Goal: Navigation & Orientation: Find specific page/section

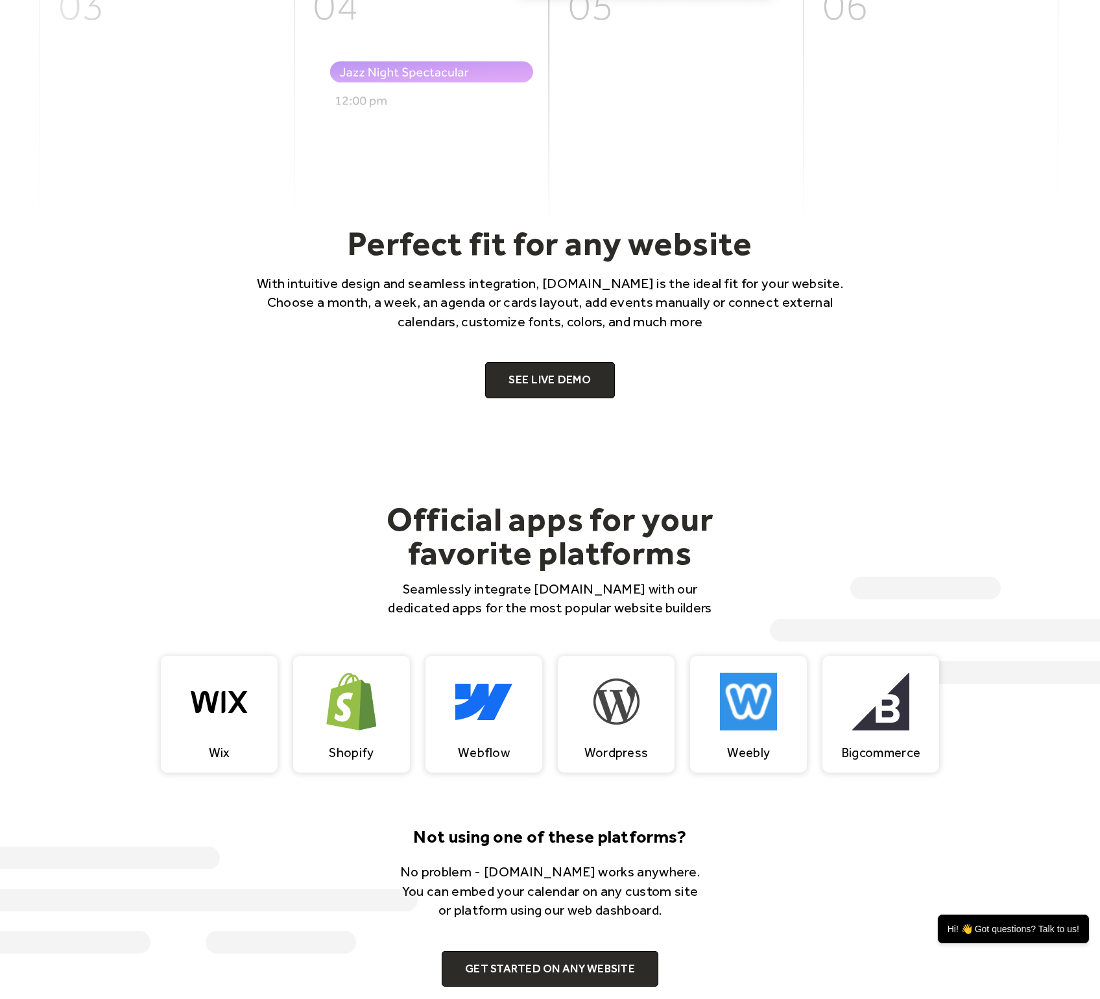
scroll to position [386, 0]
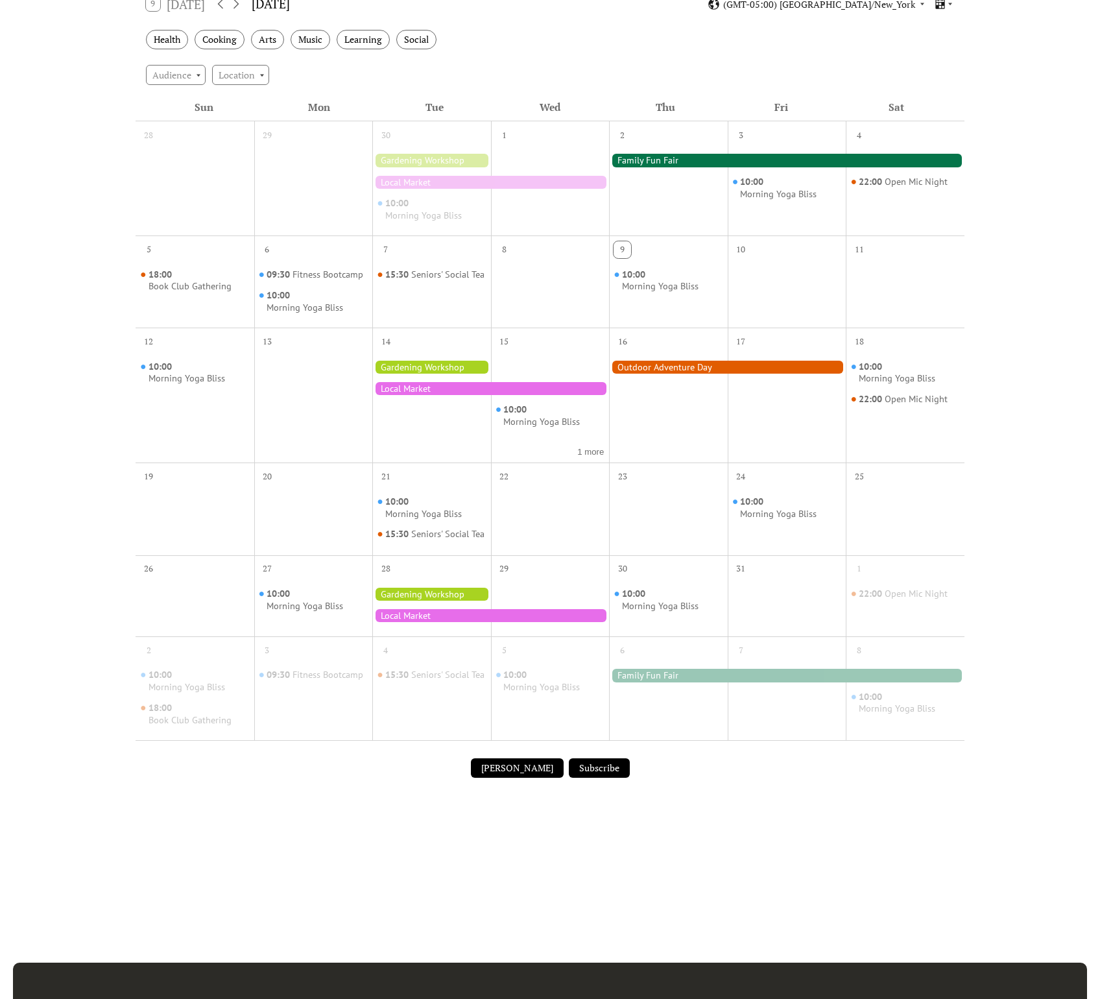
scroll to position [163, 0]
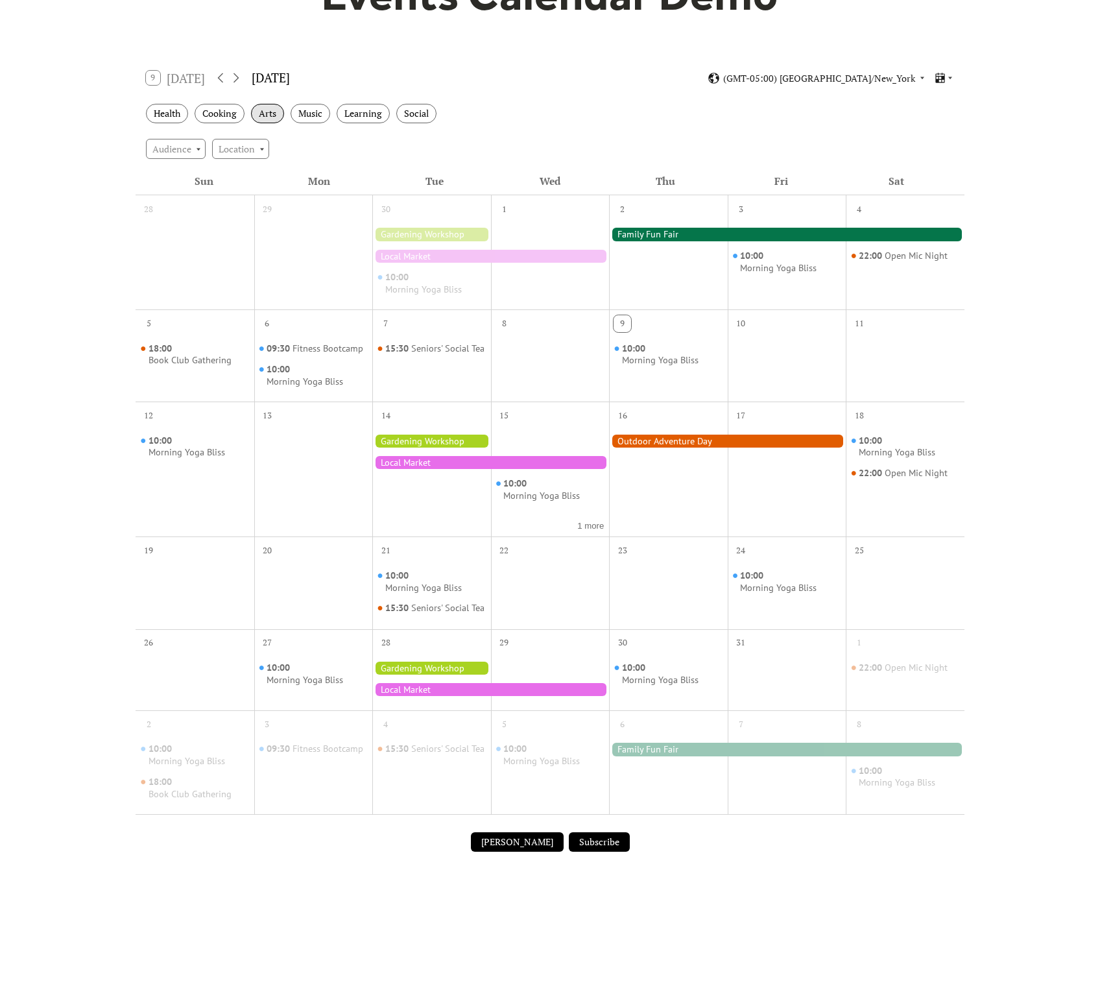
click at [280, 115] on div "Arts" at bounding box center [267, 114] width 33 height 20
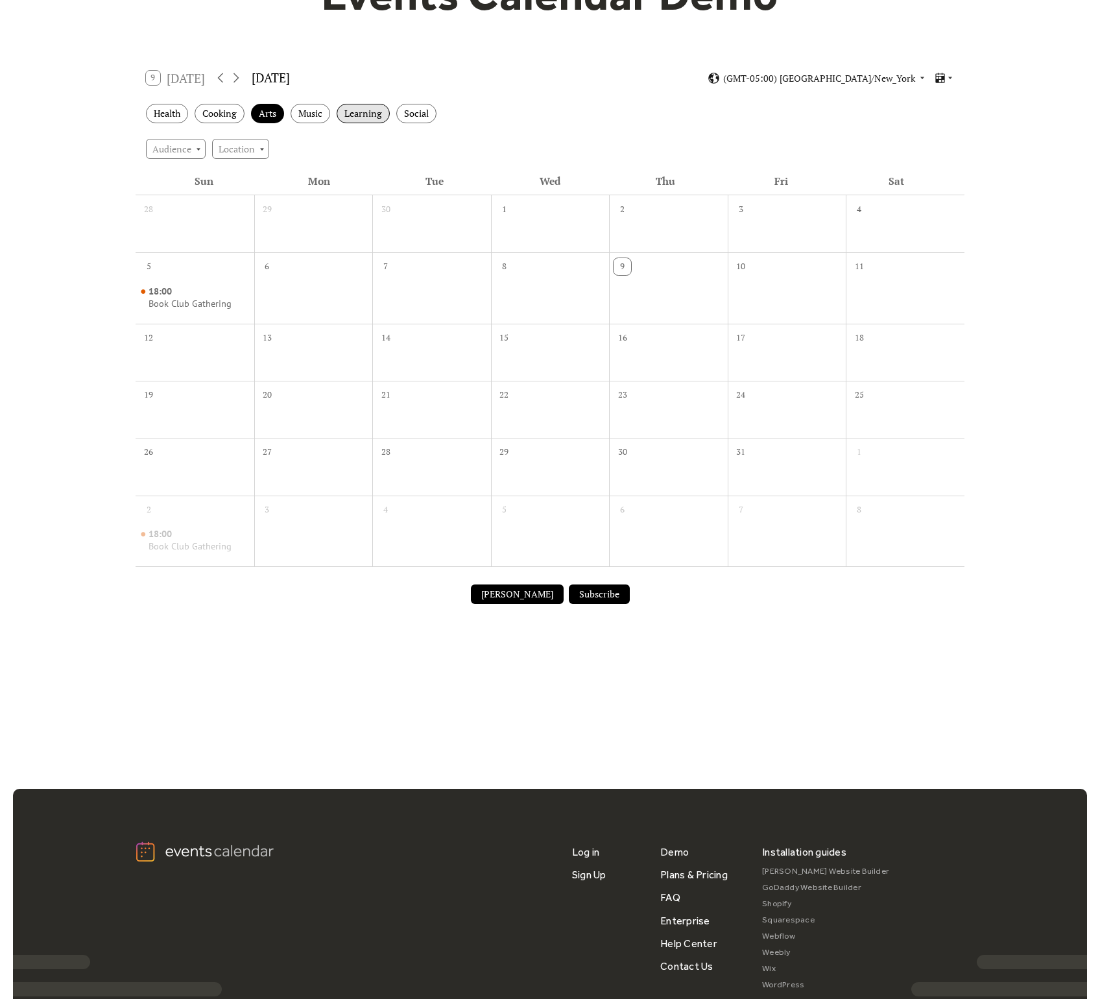
click at [351, 104] on div "Learning" at bounding box center [363, 114] width 53 height 20
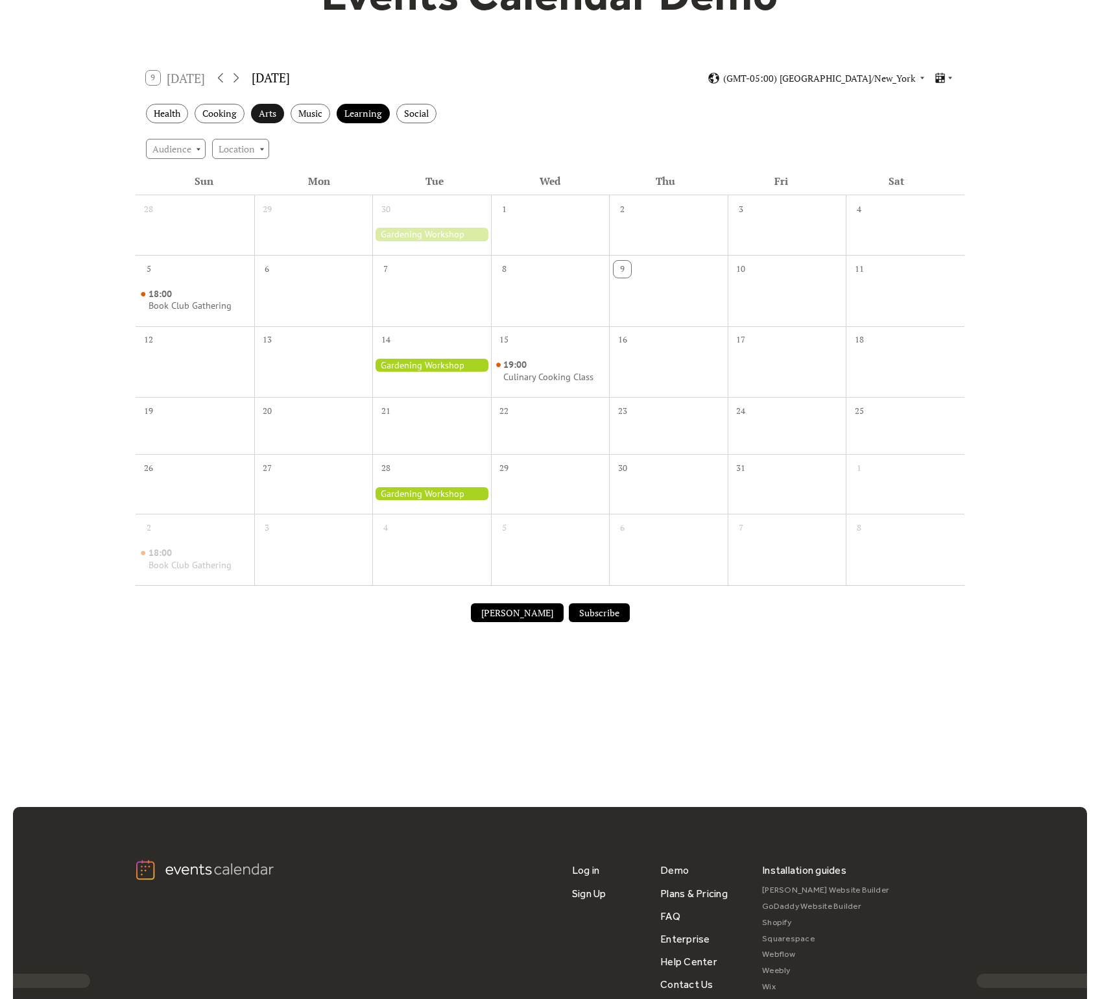
click at [268, 112] on div "Arts" at bounding box center [267, 114] width 33 height 20
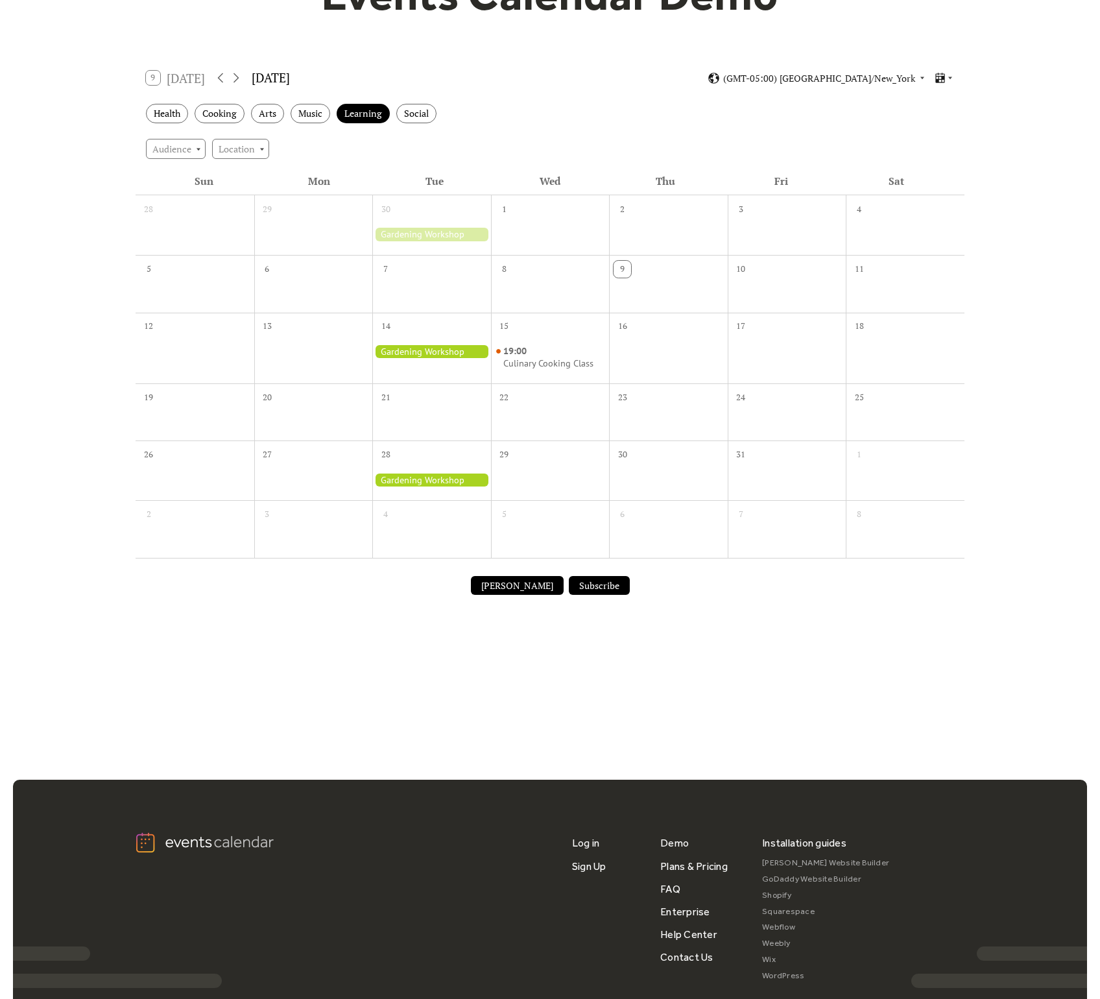
click at [460, 350] on div at bounding box center [431, 351] width 119 height 13
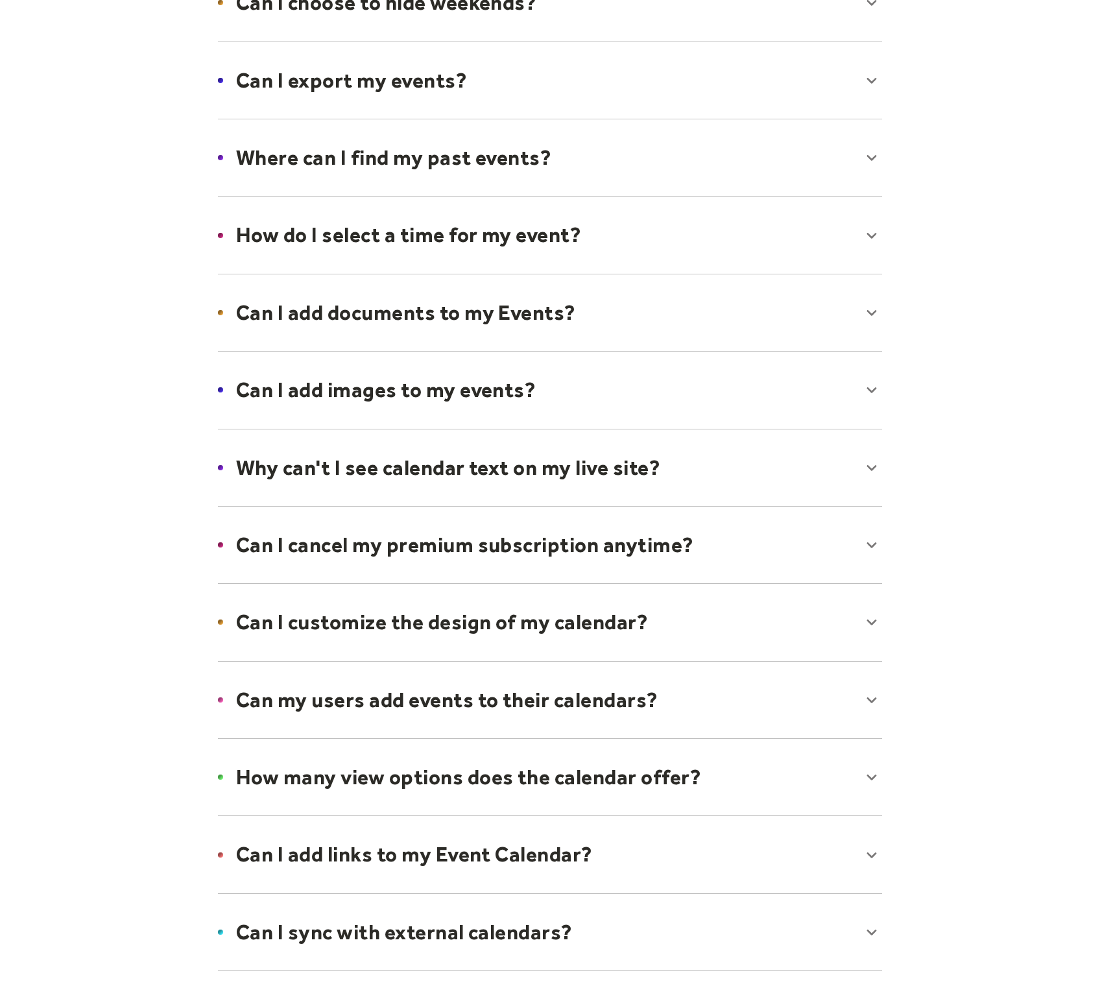
scroll to position [443, 0]
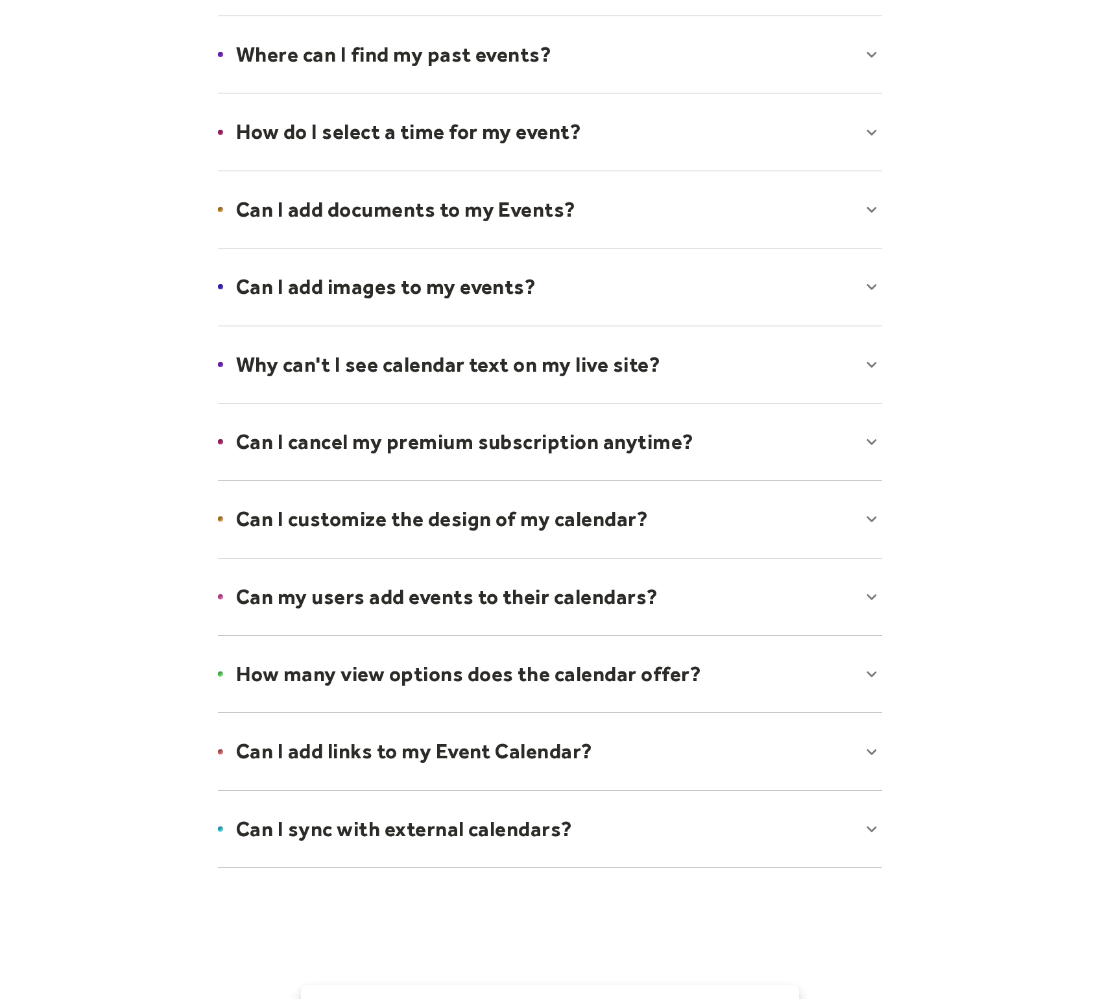
click at [509, 820] on div at bounding box center [550, 828] width 690 height 79
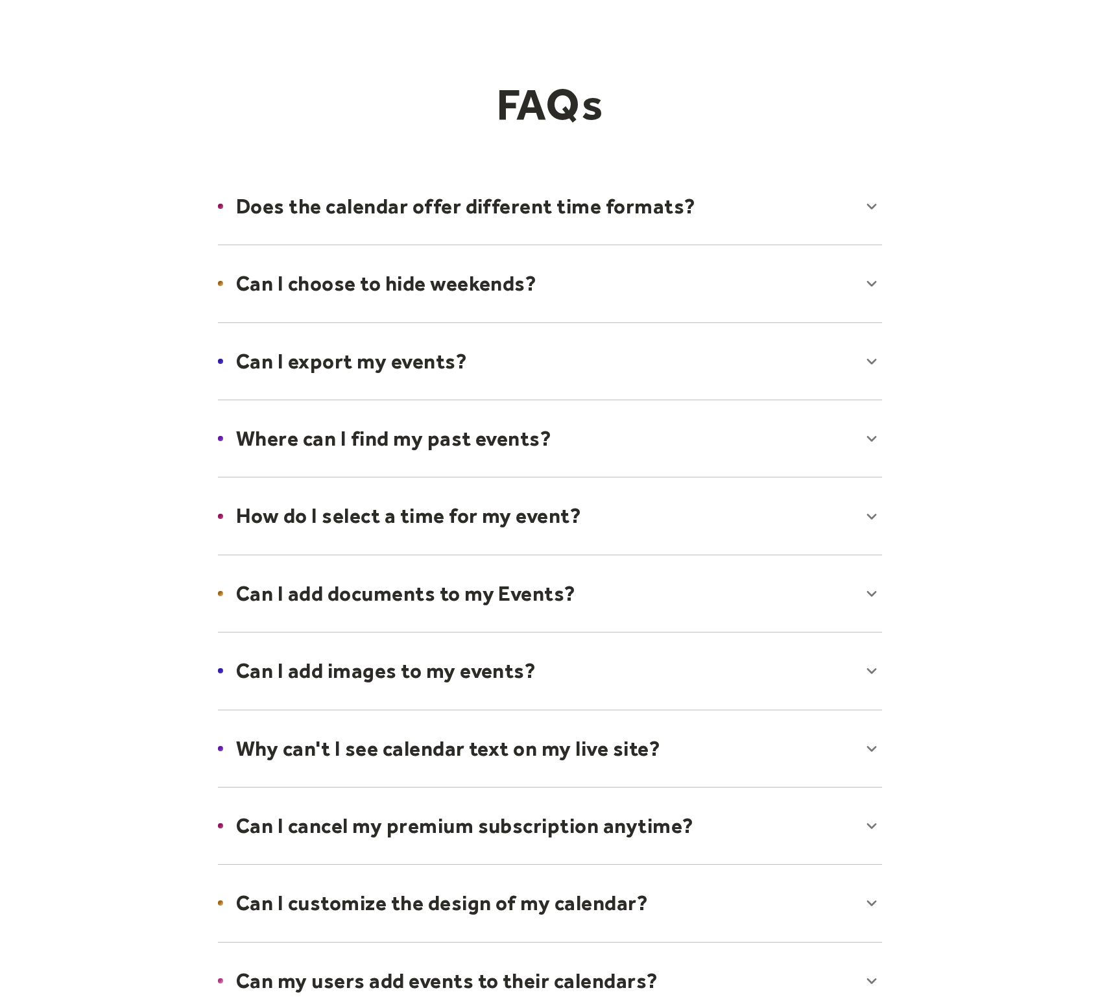
scroll to position [0, 0]
